Goal: Obtain resource: Download file/media

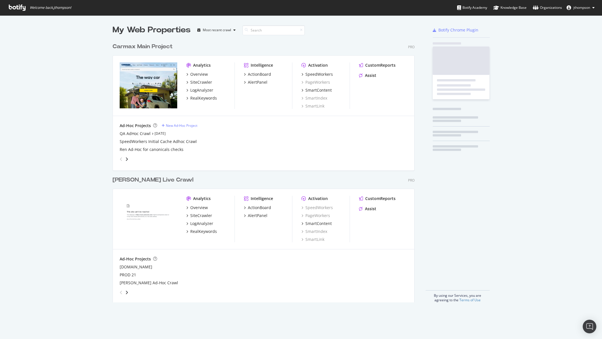
scroll to position [262, 302]
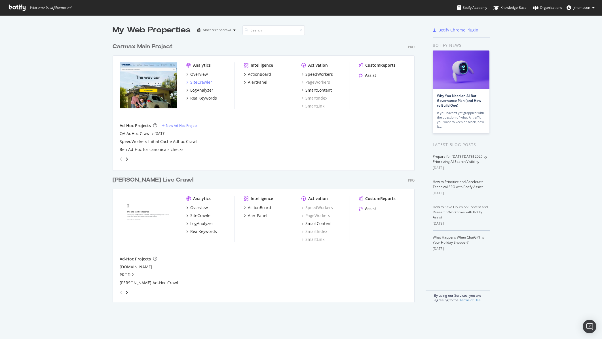
click at [201, 82] on div "SiteCrawler" at bounding box center [201, 82] width 22 height 6
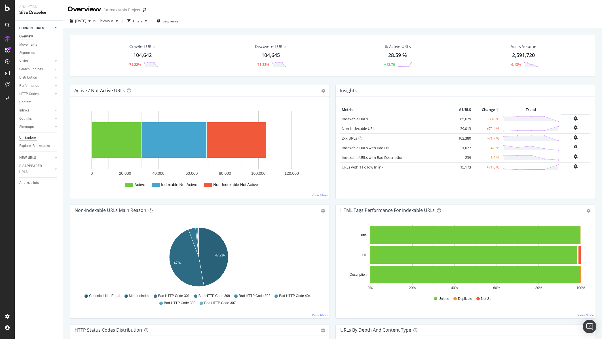
click at [28, 138] on div "Url Explorer" at bounding box center [28, 138] width 18 height 6
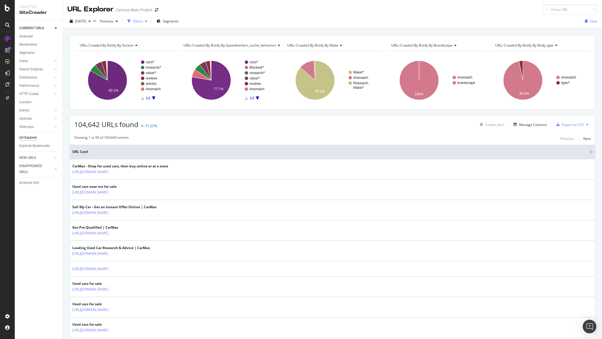
click at [149, 22] on div "button" at bounding box center [146, 21] width 7 height 3
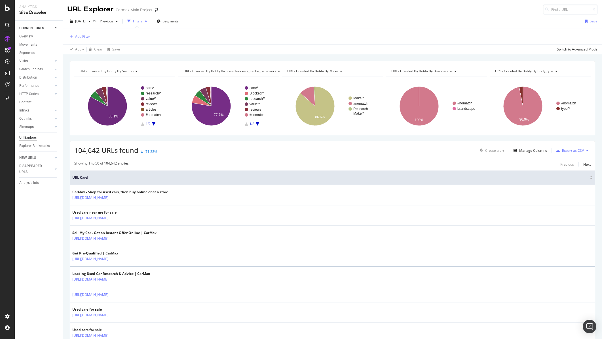
click at [87, 37] on div "Add Filter" at bounding box center [82, 36] width 15 height 5
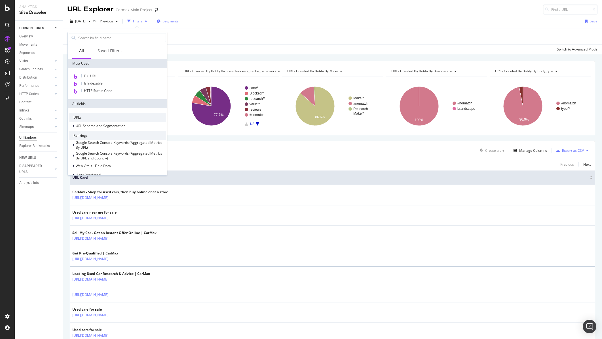
click at [173, 23] on div "Segments" at bounding box center [168, 21] width 22 height 5
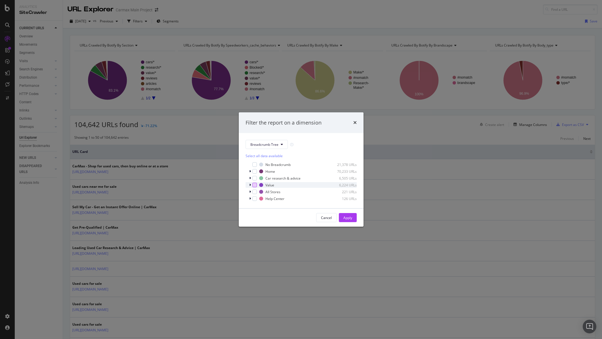
click at [255, 184] on div "modal" at bounding box center [254, 185] width 5 height 5
click at [351, 219] on div "Apply" at bounding box center [347, 217] width 9 height 5
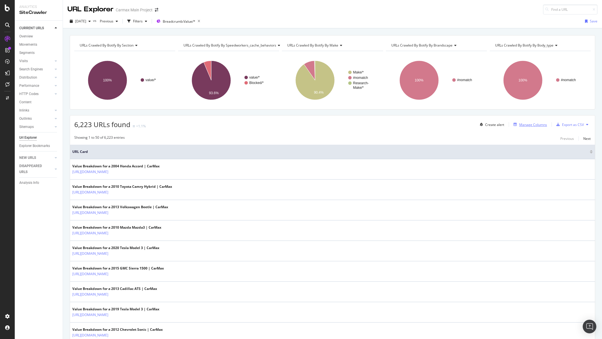
click at [534, 124] on div "Manage Columns" at bounding box center [533, 124] width 28 height 5
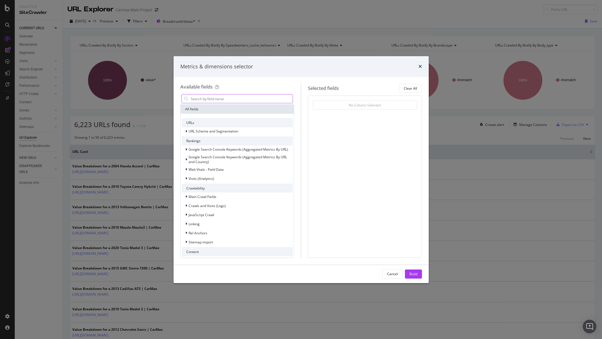
click at [221, 98] on input "modal" at bounding box center [241, 98] width 103 height 9
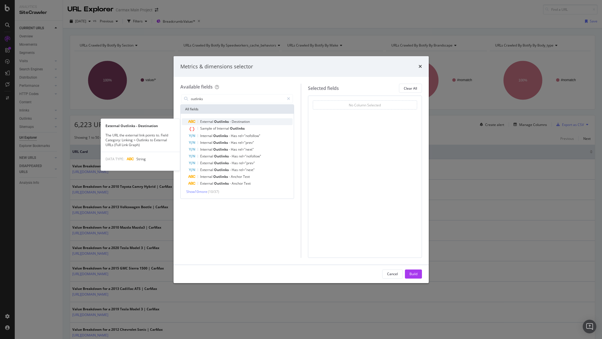
type input "outlinks"
click at [222, 124] on span "Outlinks" at bounding box center [222, 121] width 16 height 5
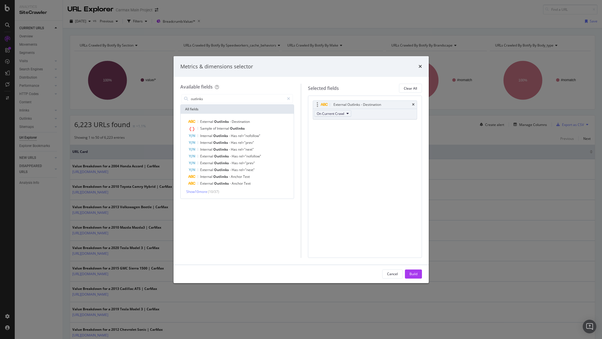
click at [339, 114] on span "On Current Crawl" at bounding box center [331, 113] width 28 height 5
click at [372, 136] on div "External Outlinks - Destination On Current Crawl You can use this field as a To…" at bounding box center [365, 177] width 114 height 162
click at [414, 104] on icon "times" at bounding box center [413, 104] width 3 height 3
click at [238, 128] on span "Outlinks" at bounding box center [237, 128] width 15 height 5
click at [413, 274] on div "Build" at bounding box center [414, 273] width 8 height 5
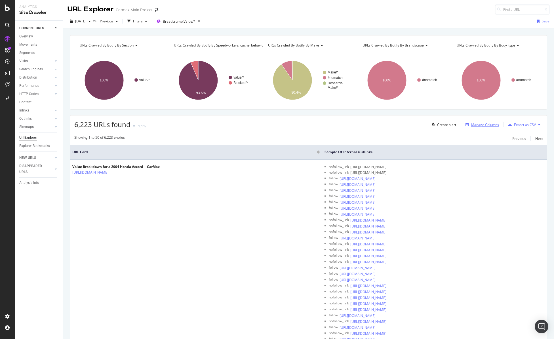
click at [488, 127] on div "Manage Columns" at bounding box center [485, 124] width 28 height 5
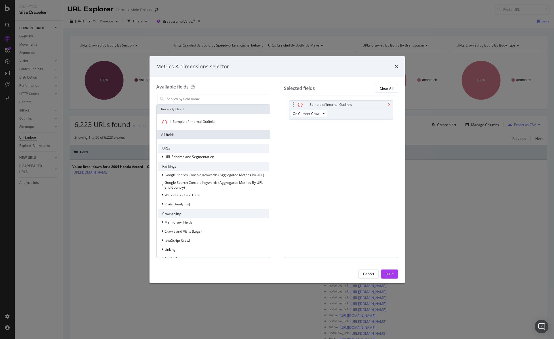
click at [390, 105] on icon "times" at bounding box center [389, 104] width 3 height 3
click at [391, 274] on div "Build" at bounding box center [389, 273] width 8 height 5
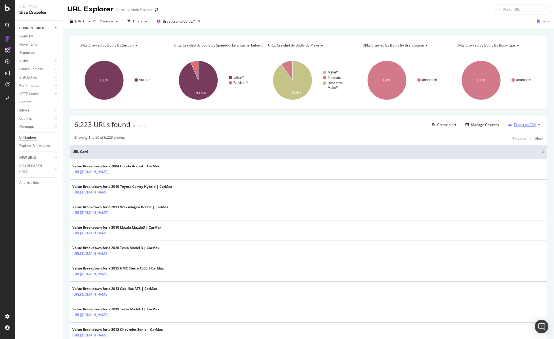
click at [527, 126] on div "Export as CSV" at bounding box center [525, 124] width 22 height 5
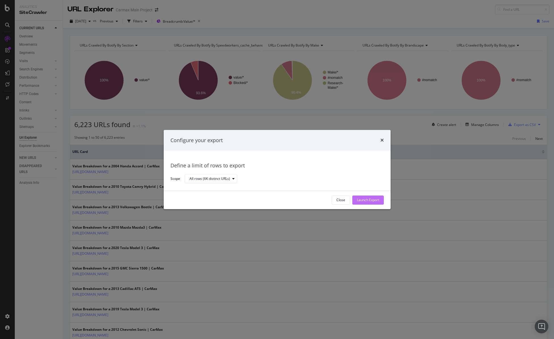
click at [370, 198] on div "Launch Export" at bounding box center [368, 200] width 22 height 5
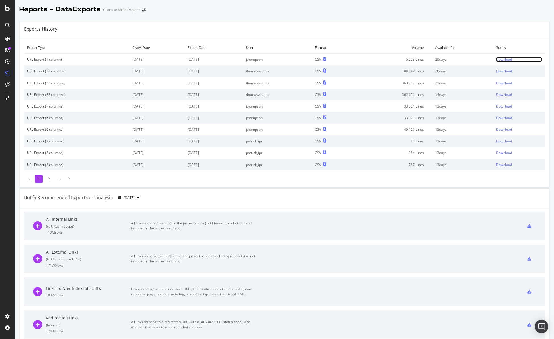
click at [496, 59] on div "Download" at bounding box center [504, 59] width 16 height 5
